Goal: Task Accomplishment & Management: Manage account settings

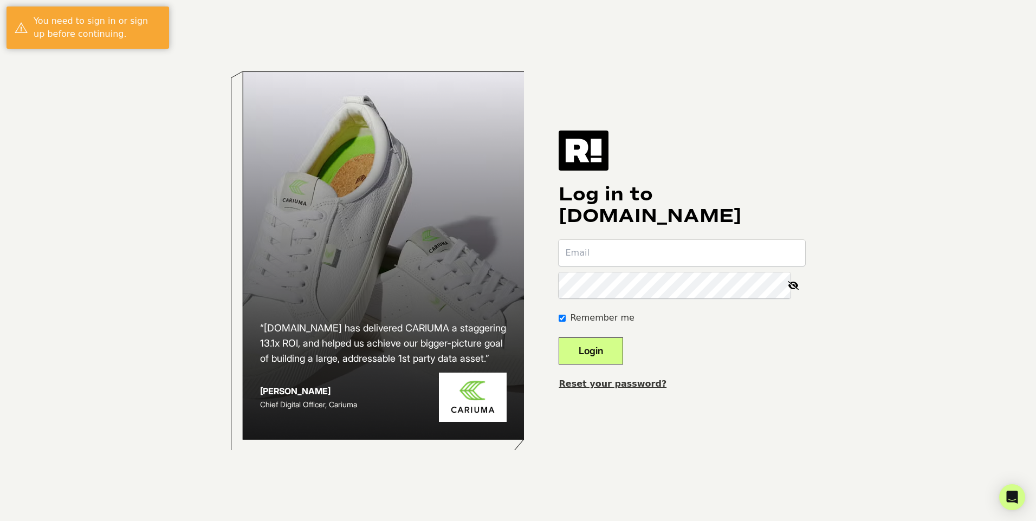
click at [635, 251] on input "email" at bounding box center [681, 253] width 246 height 26
type input "[EMAIL_ADDRESS][DOMAIN_NAME]"
click at [595, 349] on button "Login" at bounding box center [590, 350] width 64 height 27
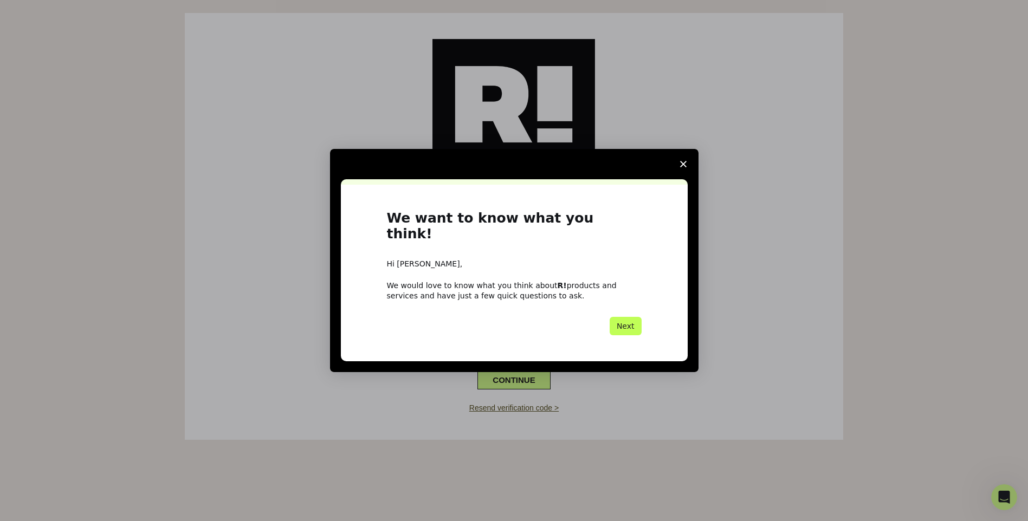
click at [615, 317] on button "Next" at bounding box center [625, 326] width 32 height 18
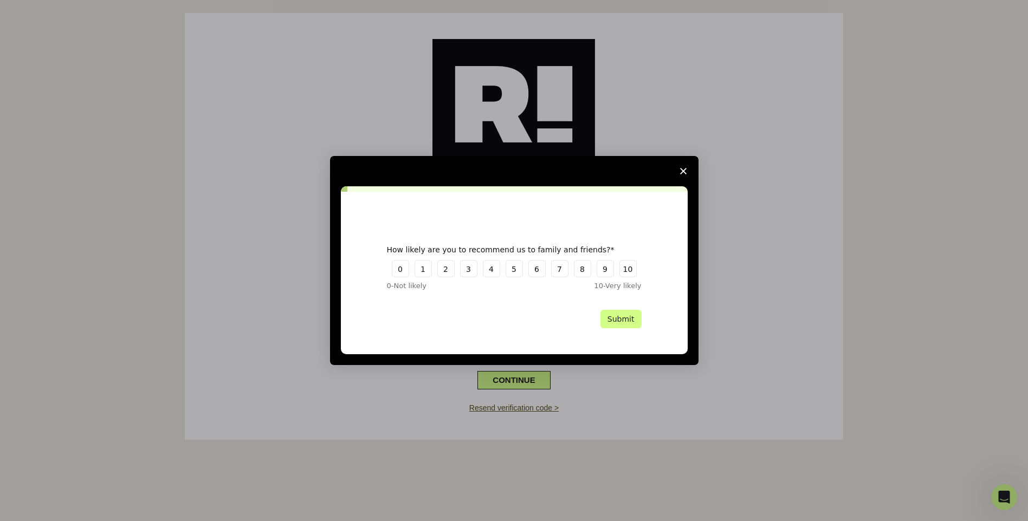
click at [679, 172] on span "Close survey" at bounding box center [683, 171] width 30 height 30
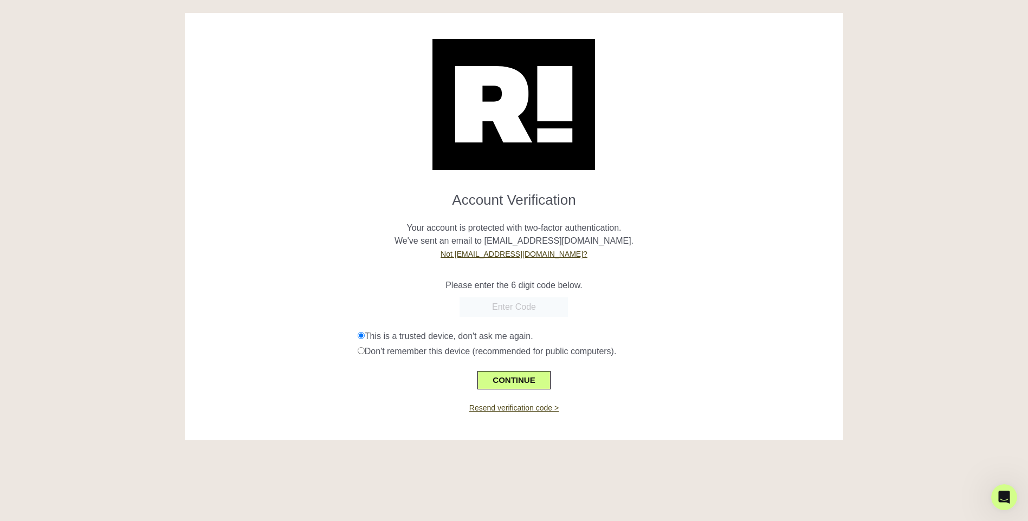
click at [512, 313] on input "text" at bounding box center [513, 307] width 108 height 20
type input "662937"
click at [515, 380] on button "CONTINUE" at bounding box center [513, 380] width 73 height 18
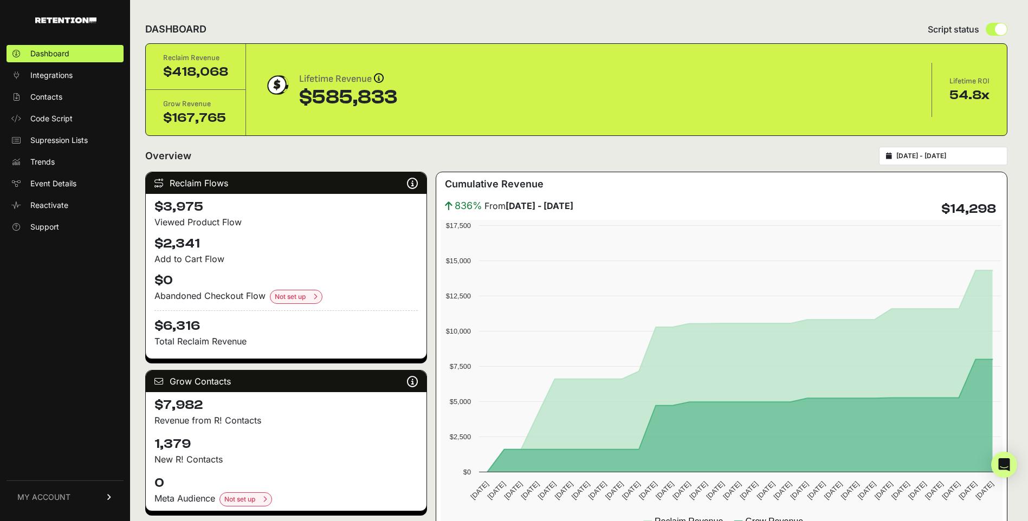
click at [72, 492] on link "MY ACCOUNT" at bounding box center [65, 496] width 117 height 33
click at [59, 459] on link "Billing" at bounding box center [65, 461] width 117 height 17
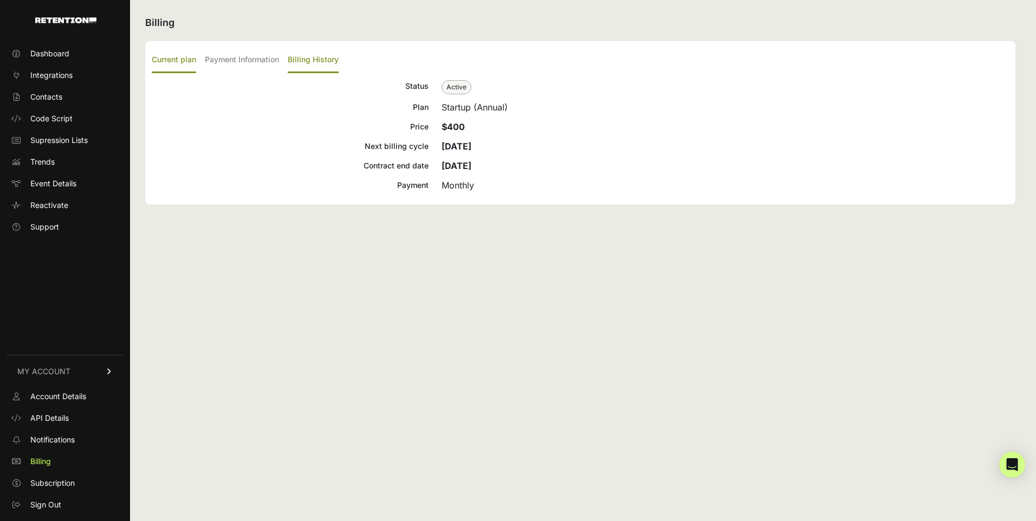
click at [292, 55] on label "Billing History" at bounding box center [313, 60] width 51 height 25
click at [0, 0] on input "Billing History" at bounding box center [0, 0] width 0 height 0
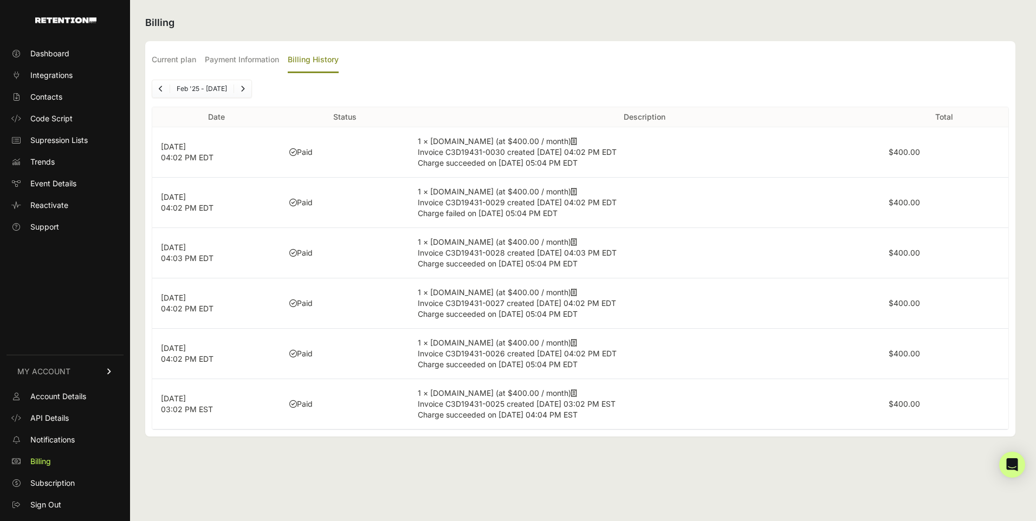
click at [571, 192] on icon at bounding box center [574, 192] width 6 height 8
